Goal: Understand site structure: Understand site structure

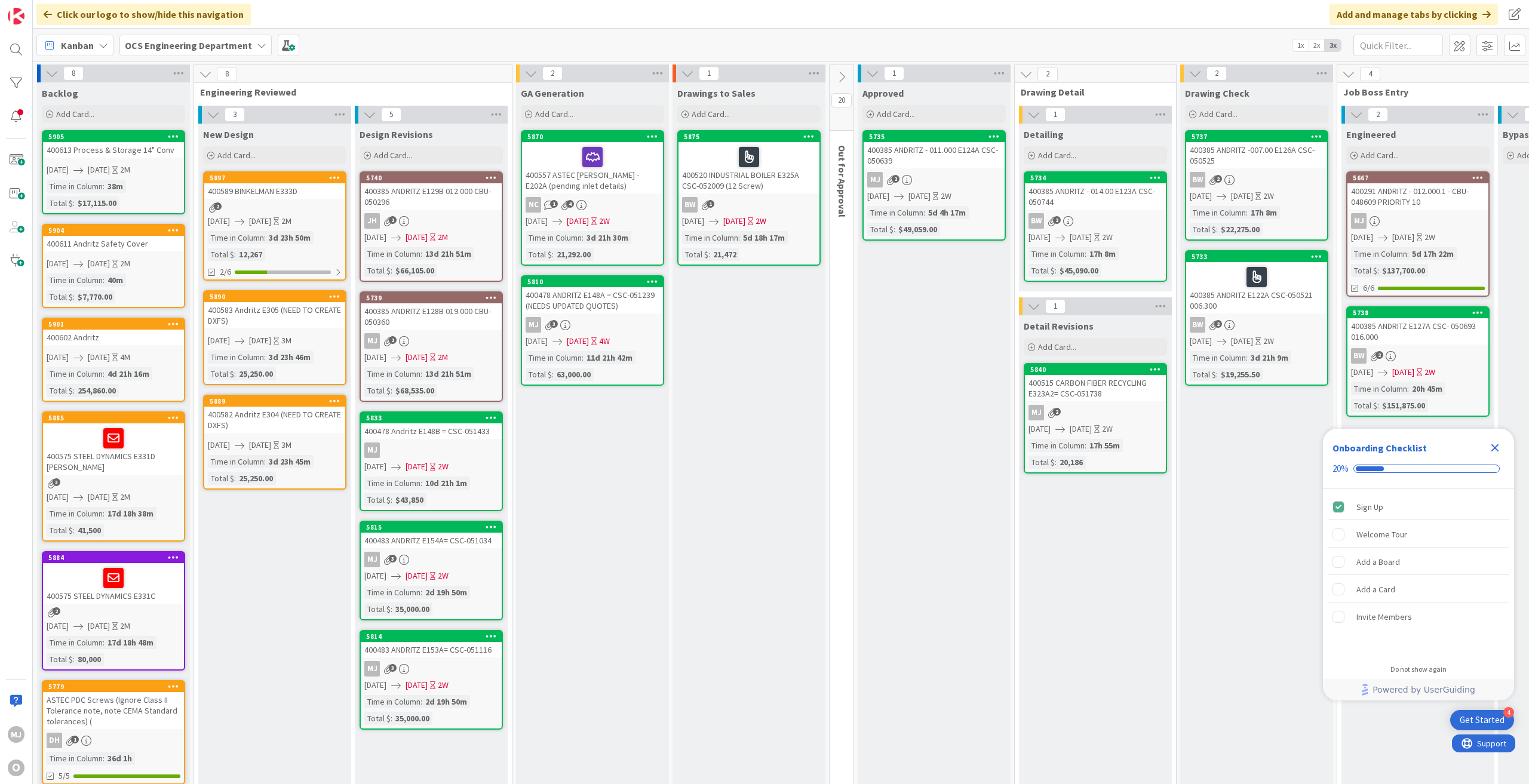
click at [1022, 12] on div "Click our logo to show/hide this navigation Add and manage tabs by clicking" at bounding box center [781, 14] width 1497 height 29
click at [1495, 452] on icon "Close Checklist" at bounding box center [1495, 447] width 14 height 14
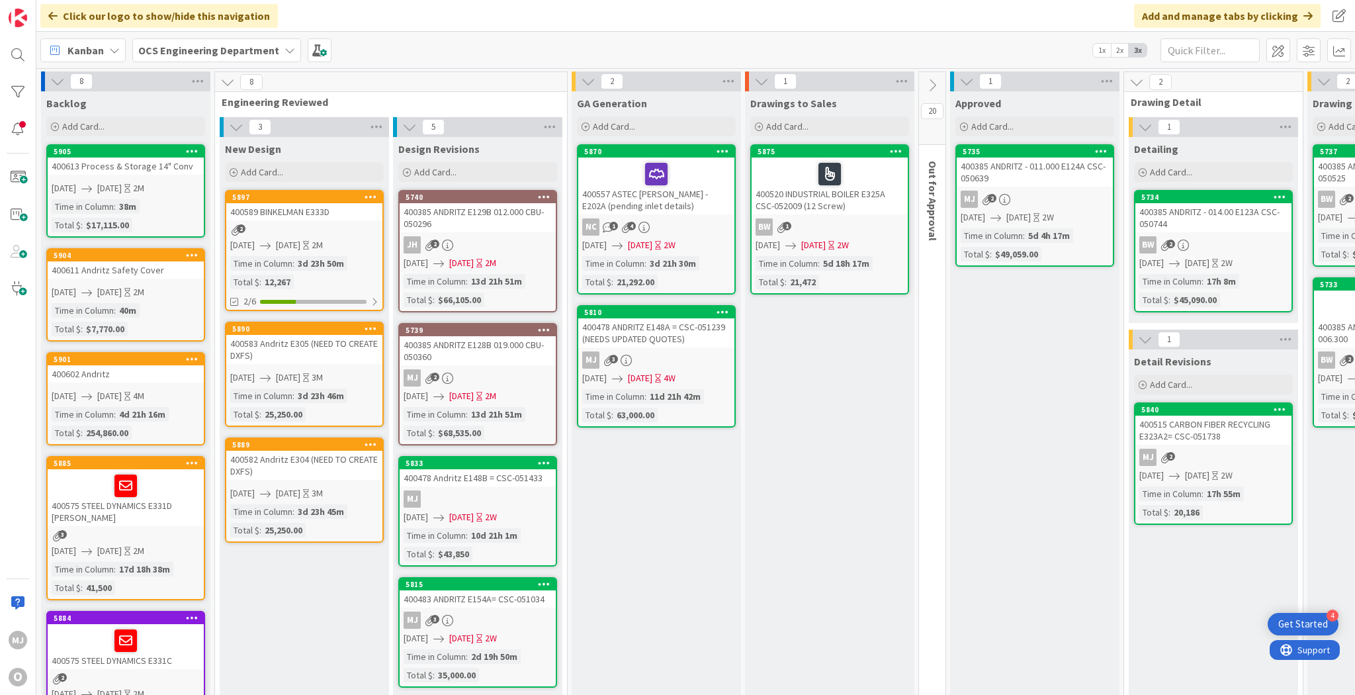
drag, startPoint x: 1673, startPoint y: 0, endPoint x: 1085, endPoint y: 9, distance: 587.7
click at [1085, 9] on div "Click our logo to show/hide this navigation Add and manage tabs by clicking" at bounding box center [695, 16] width 1319 height 32
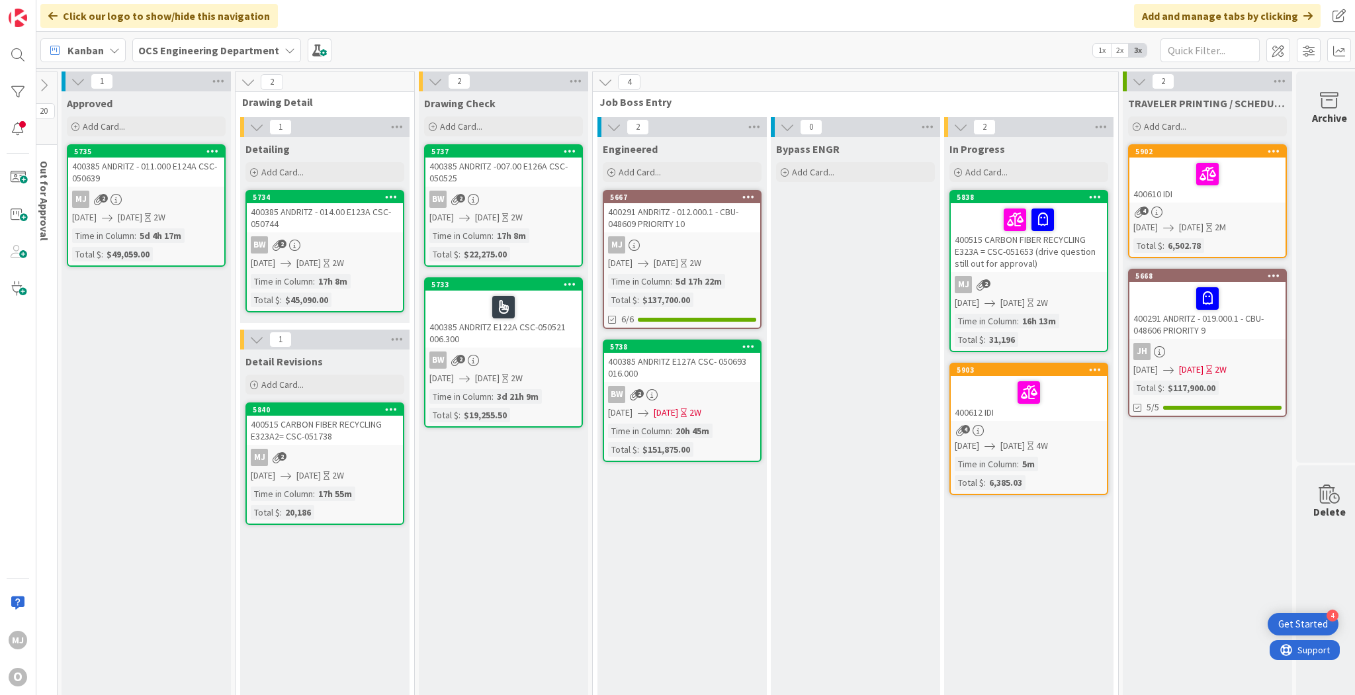
scroll to position [0, 908]
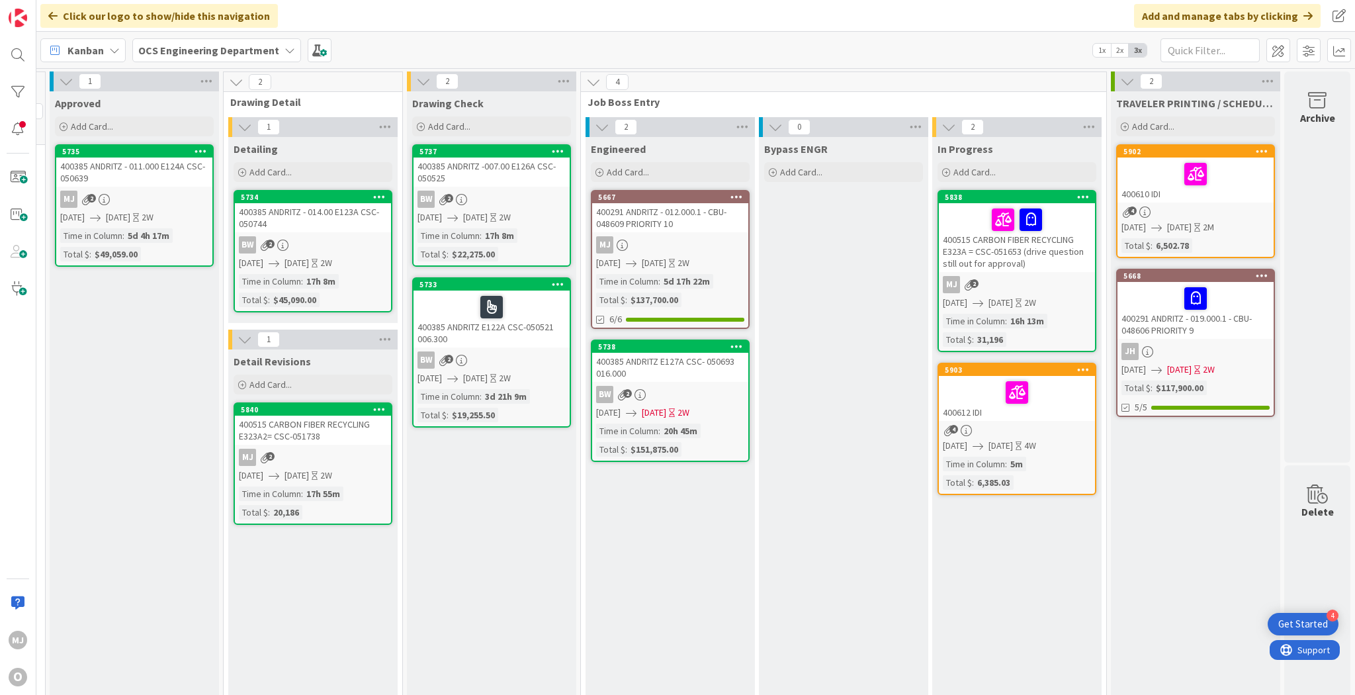
drag, startPoint x: 968, startPoint y: 16, endPoint x: 932, endPoint y: 15, distance: 36.4
click at [932, 15] on div "Click our logo to show/hide this navigation Add and manage tabs by clicking" at bounding box center [695, 16] width 1319 height 32
